Goal: Task Accomplishment & Management: Complete application form

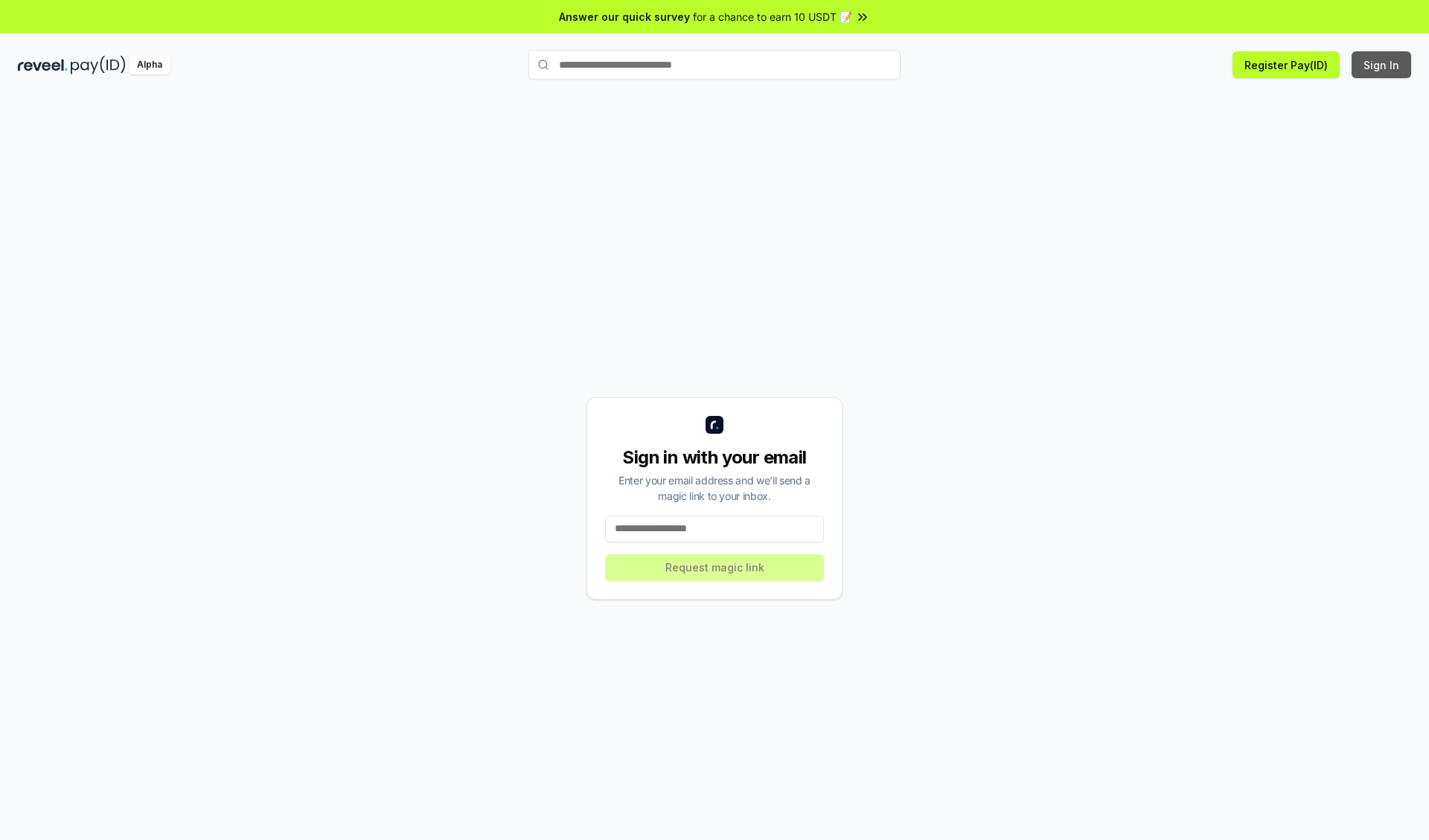
click at [1382, 64] on button "Sign In" at bounding box center [1381, 64] width 60 height 26
type input "**********"
click at [715, 567] on button "Request magic link" at bounding box center [715, 568] width 219 height 26
